Goal: Information Seeking & Learning: Learn about a topic

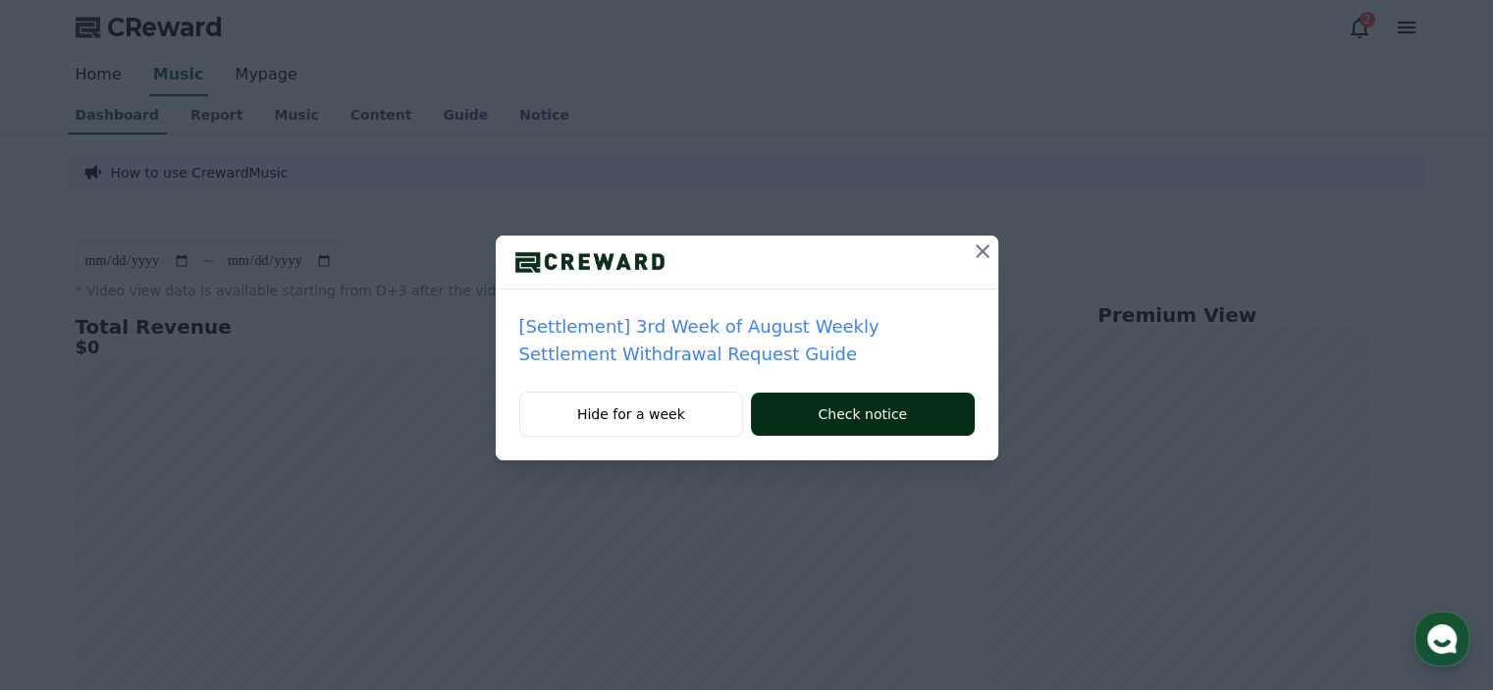
click at [852, 415] on button "Check notice" at bounding box center [862, 414] width 223 height 43
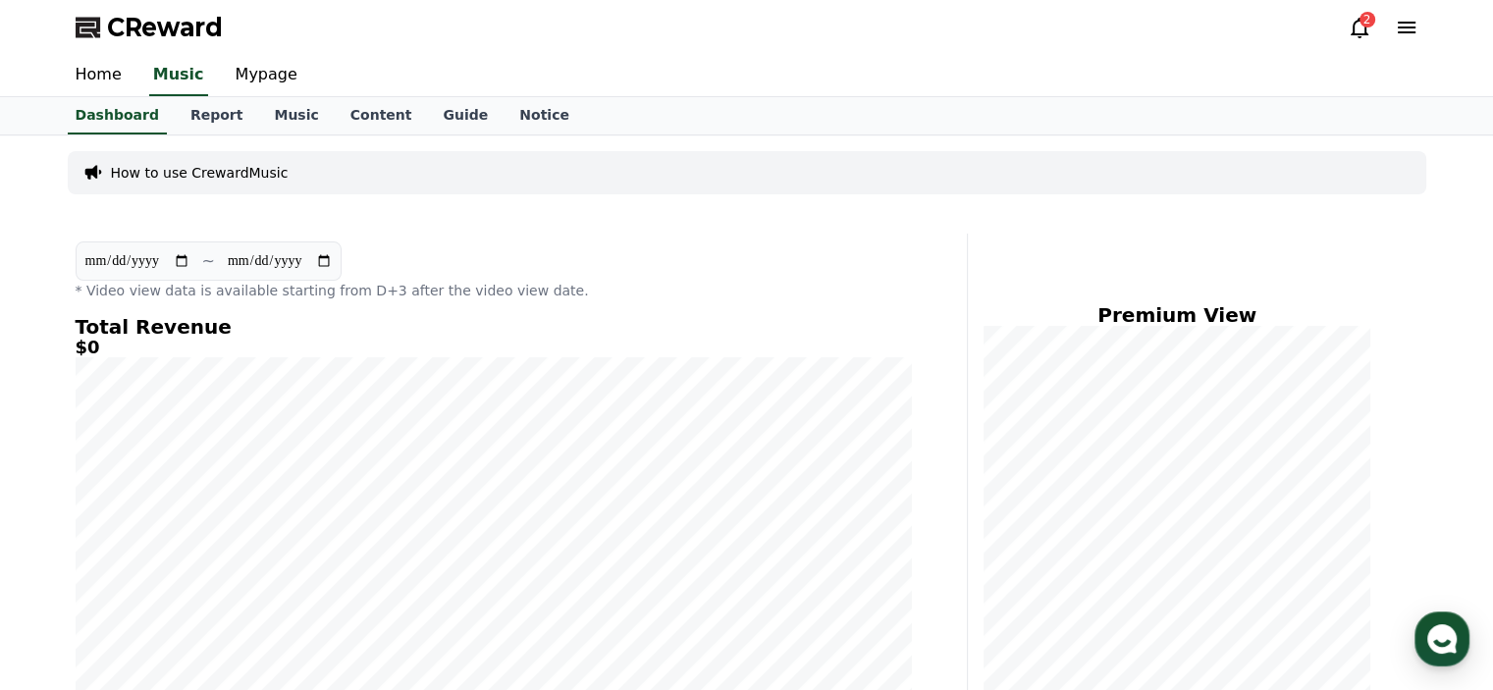
click at [1363, 26] on div "2" at bounding box center [1367, 20] width 16 height 16
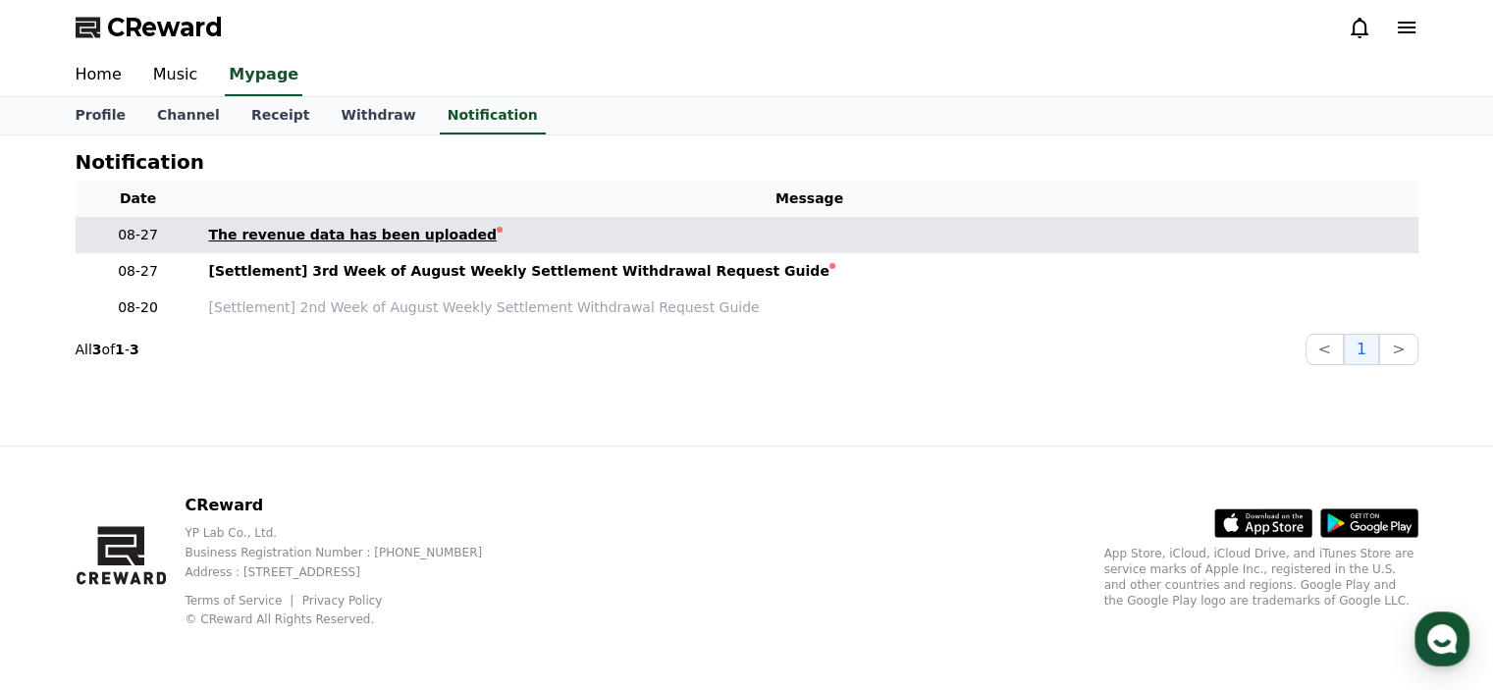
click at [420, 233] on div "The revenue data has been uploaded" at bounding box center [353, 235] width 289 height 21
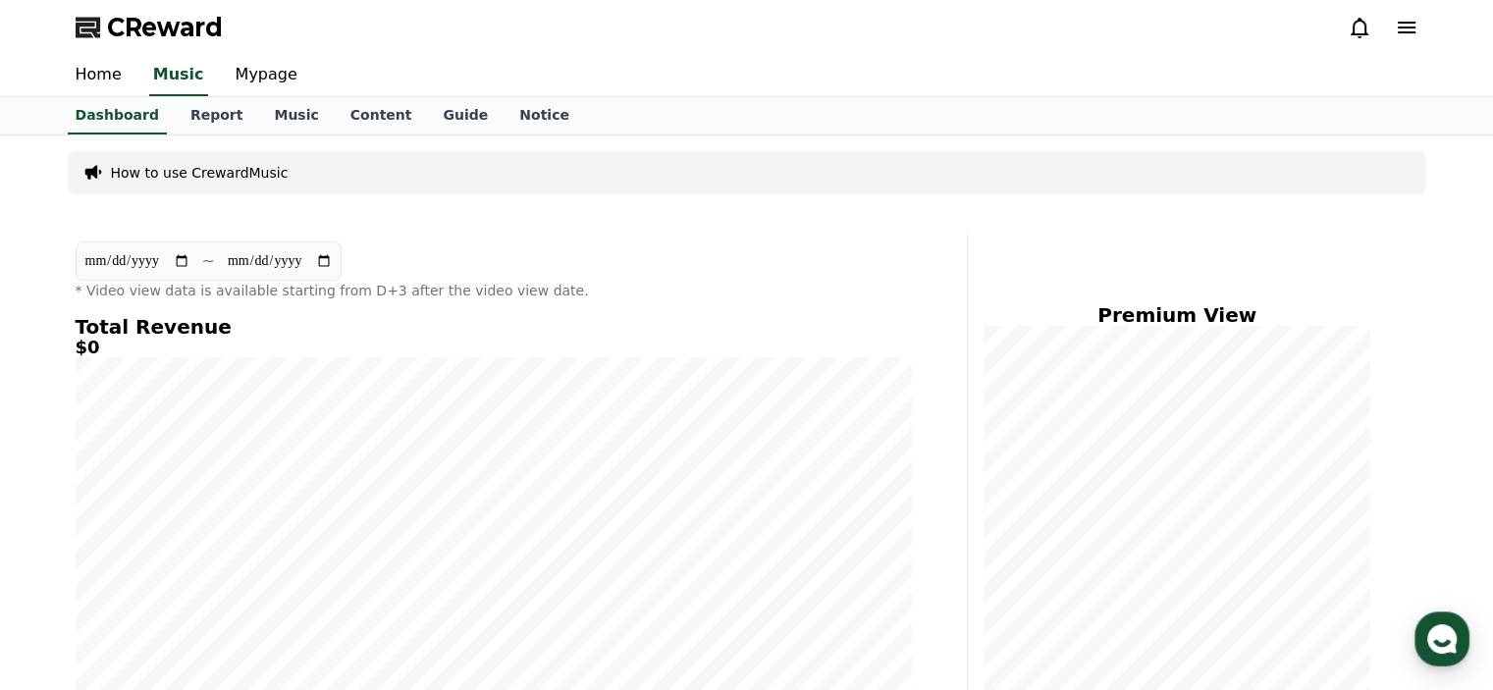
click at [1354, 26] on icon at bounding box center [1359, 28] width 24 height 24
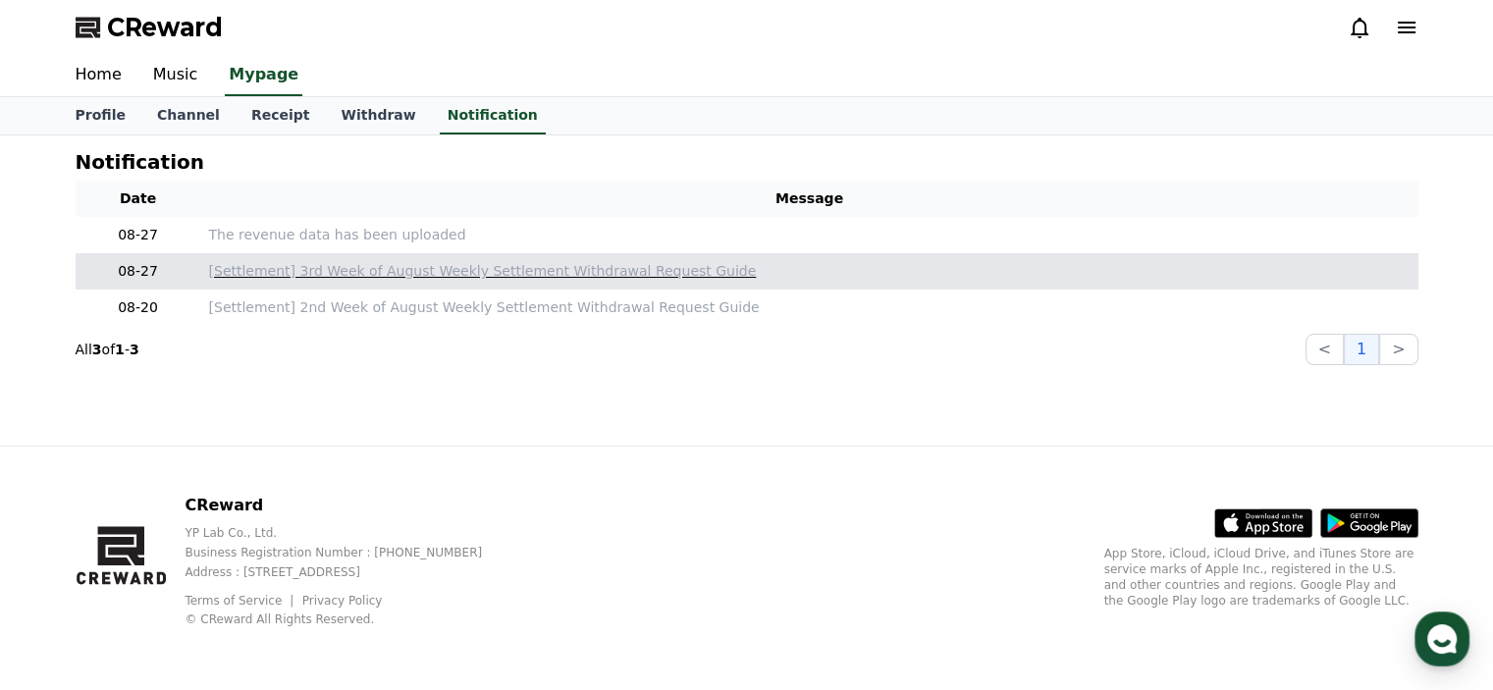
click at [377, 279] on p "[Settlement] 3rd Week of August Weekly Settlement Withdrawal Request Guide" at bounding box center [809, 271] width 1201 height 21
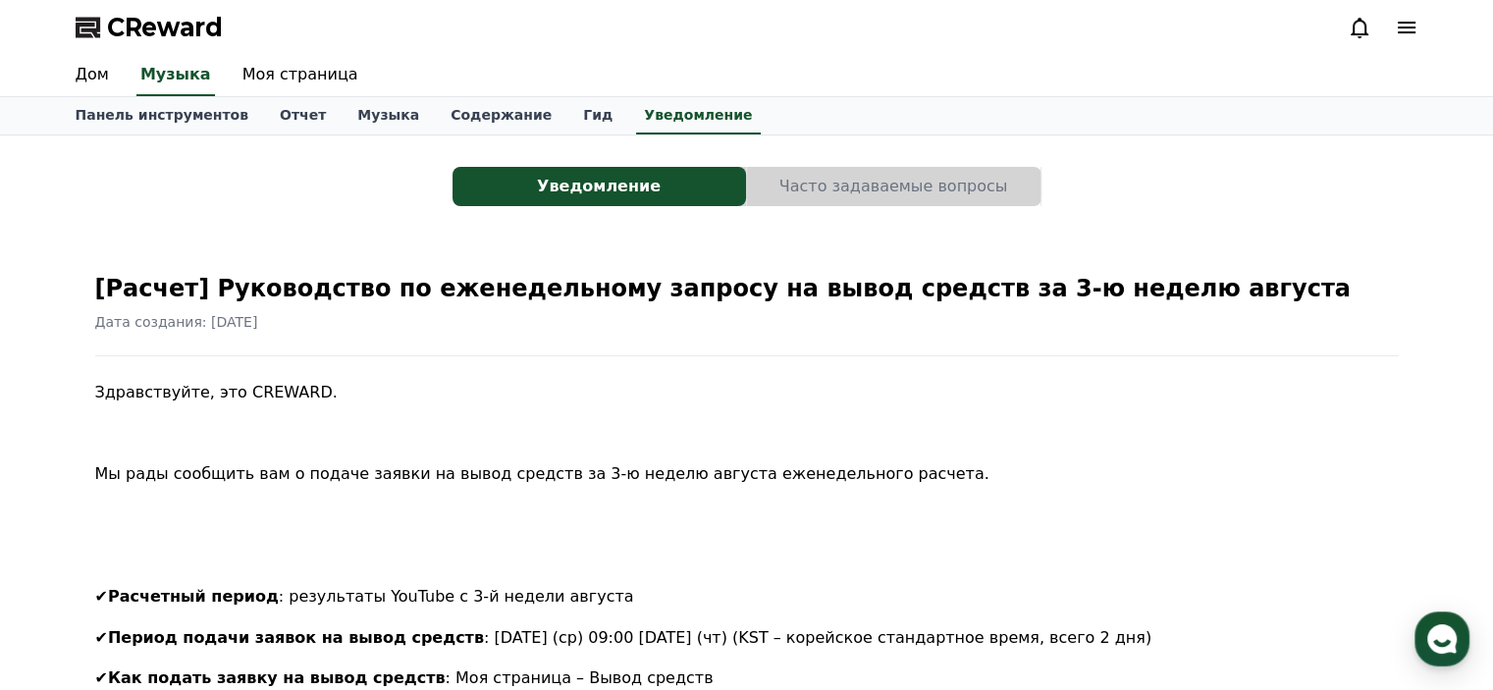
click at [1347, 22] on icon at bounding box center [1359, 28] width 24 height 24
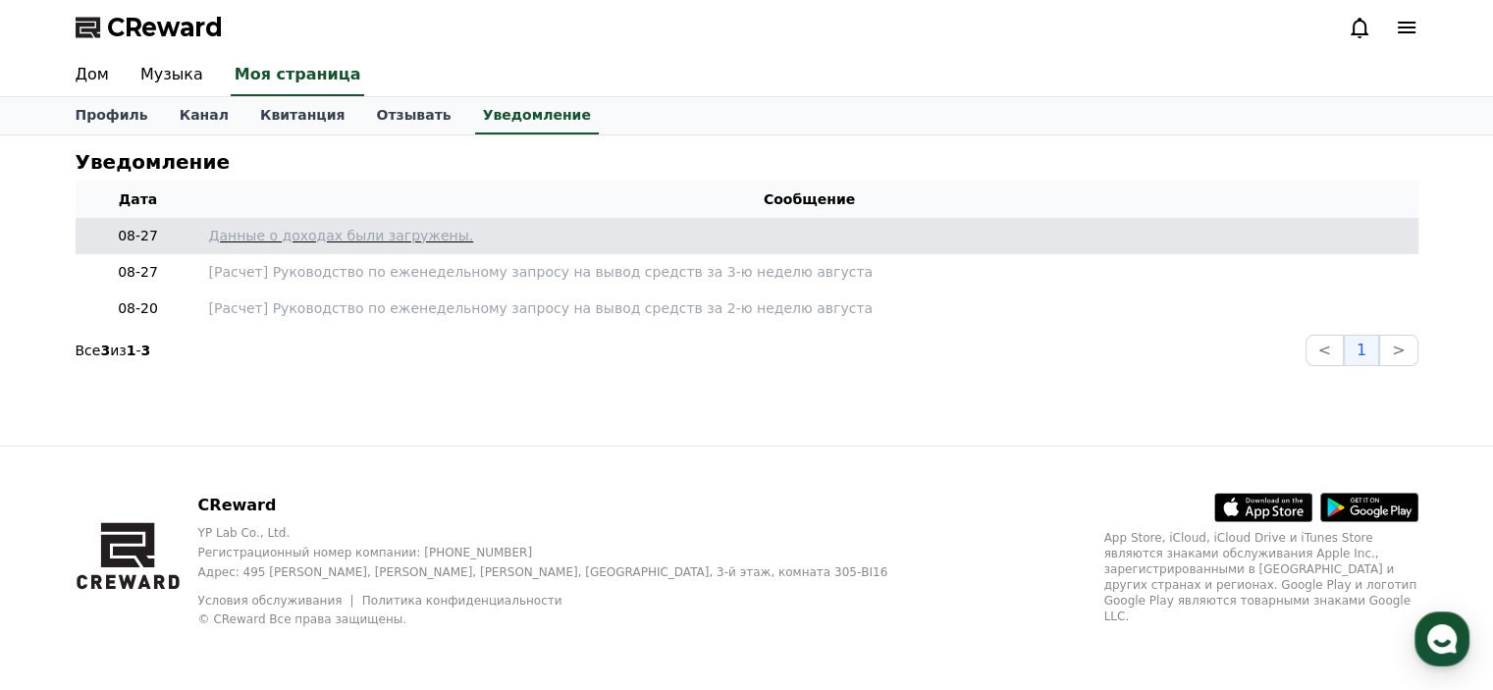
click at [371, 242] on font "Данные о доходах были загружены." at bounding box center [341, 236] width 265 height 16
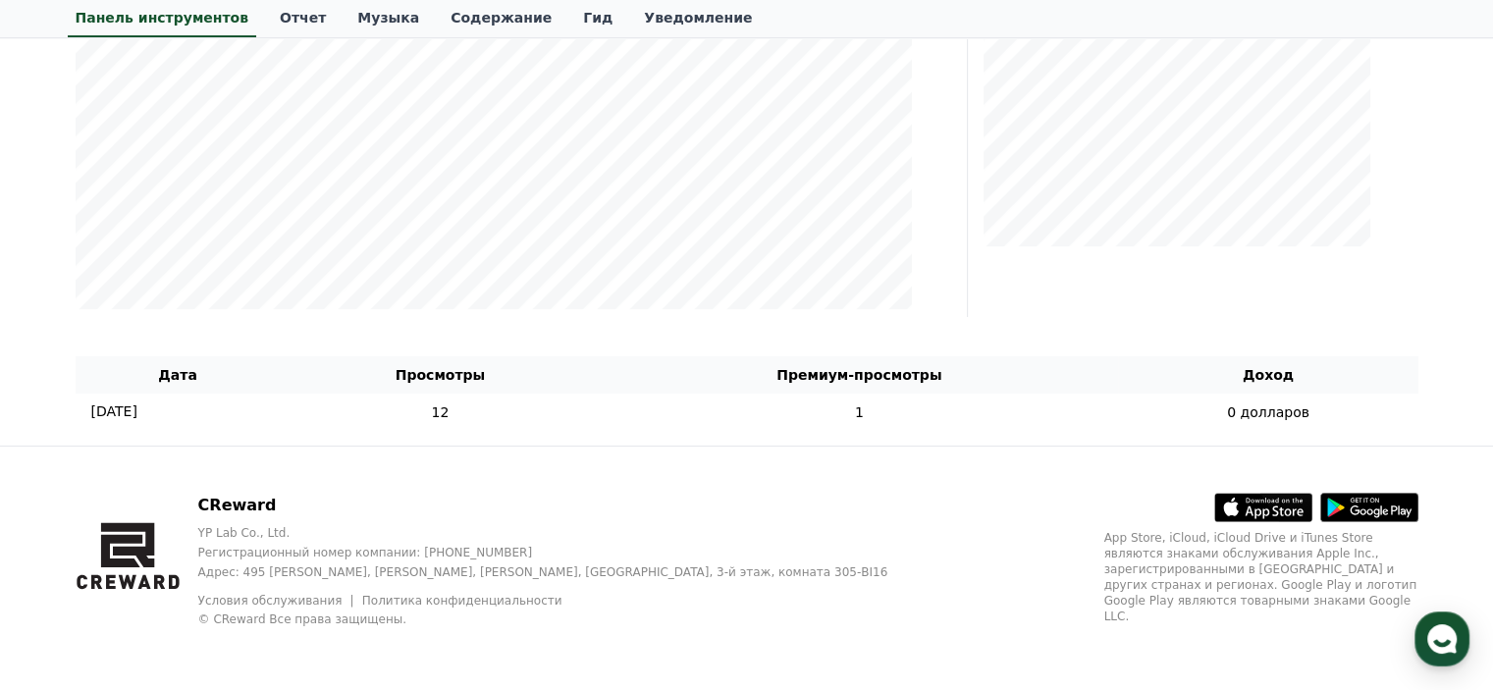
scroll to position [469, 0]
click at [137, 411] on font "[DATE]" at bounding box center [114, 411] width 46 height 16
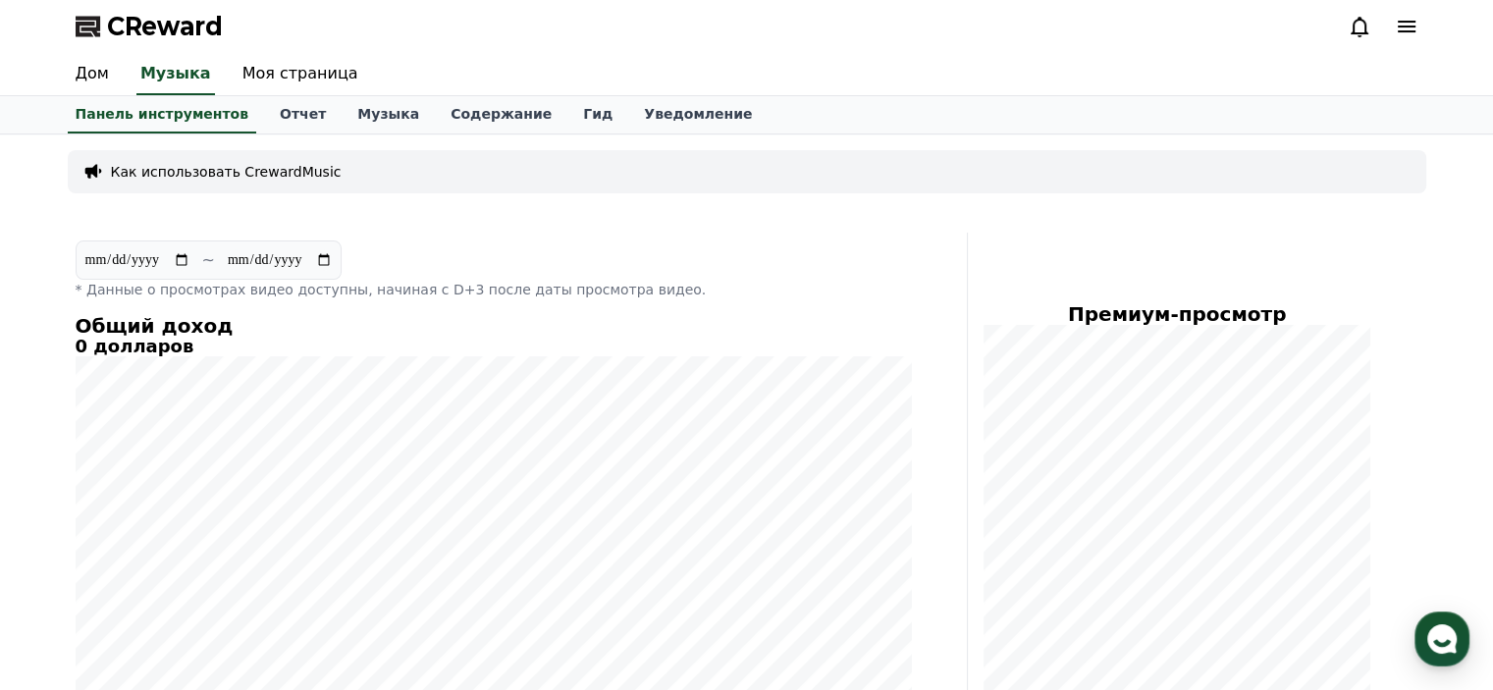
scroll to position [0, 0]
